Goal: Check status: Check status

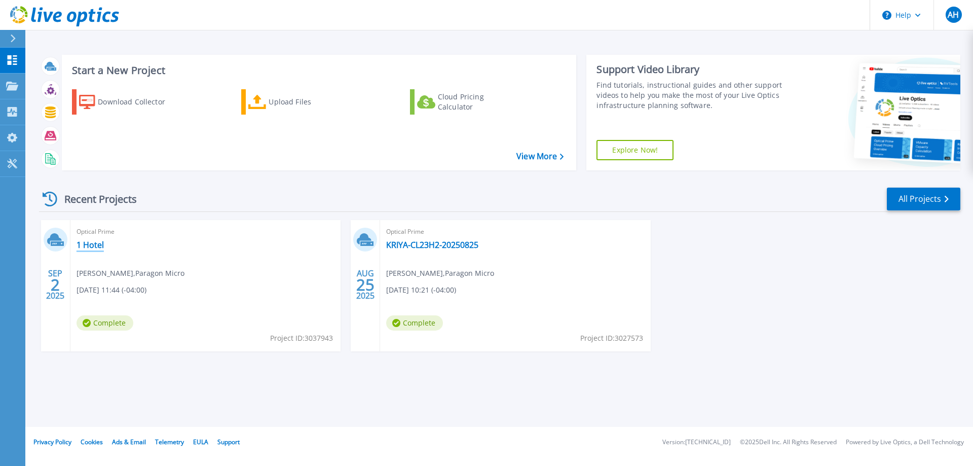
click at [86, 243] on link "1 Hotel" at bounding box center [90, 245] width 27 height 10
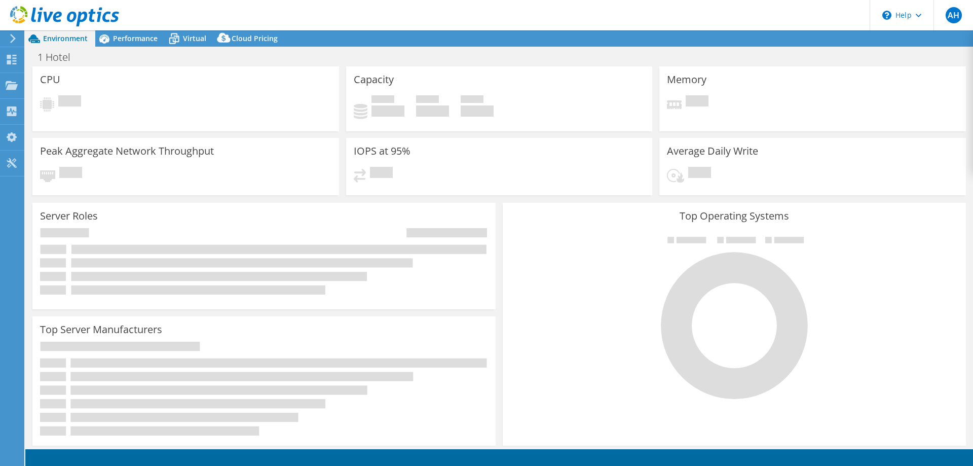
select select "USD"
